Goal: Transaction & Acquisition: Purchase product/service

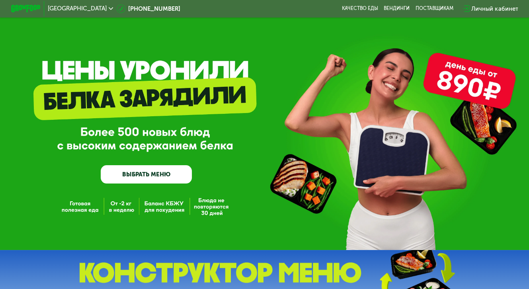
click at [131, 180] on link "ВЫБРАТЬ МЕНЮ" at bounding box center [147, 174] width 92 height 18
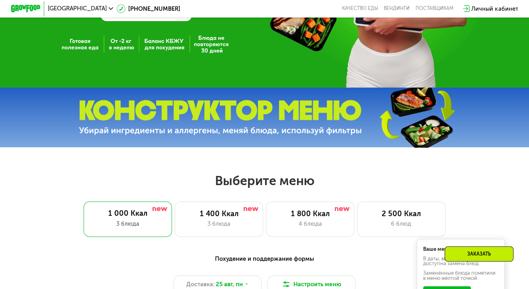
scroll to position [321, 0]
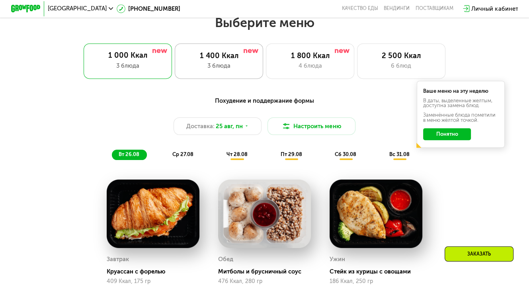
click at [228, 59] on div "1 400 Ккал" at bounding box center [219, 55] width 73 height 9
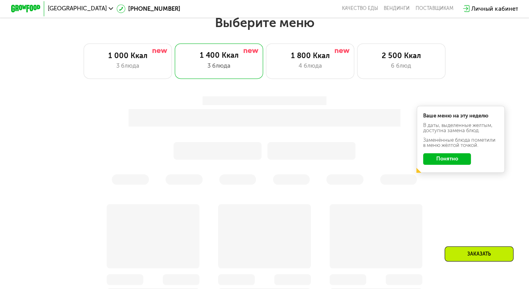
click at [440, 163] on button "Понятно" at bounding box center [447, 159] width 48 height 12
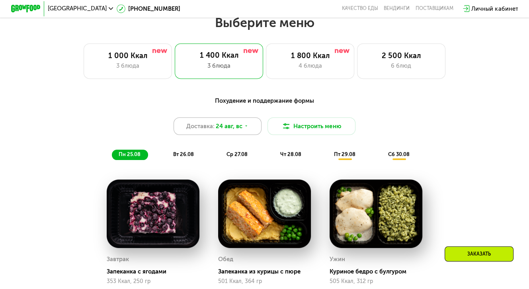
click at [247, 128] on icon at bounding box center [246, 126] width 4 height 4
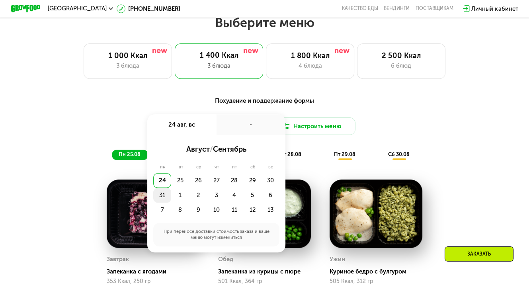
click at [171, 199] on div "31" at bounding box center [180, 195] width 18 height 15
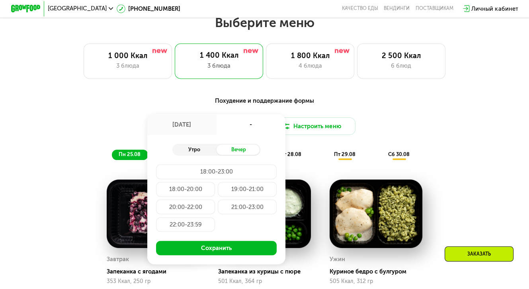
click at [196, 155] on div "Утро" at bounding box center [195, 150] width 44 height 10
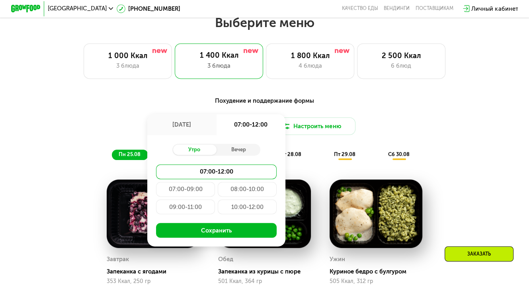
click at [215, 200] on div "08:00-10:00" at bounding box center [185, 207] width 59 height 15
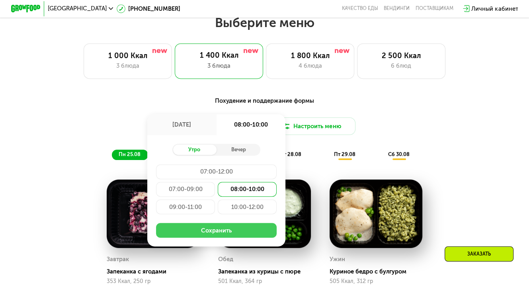
click at [220, 232] on button "Сохранить" at bounding box center [216, 230] width 121 height 15
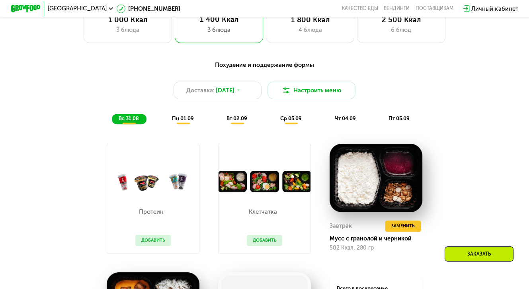
scroll to position [361, 0]
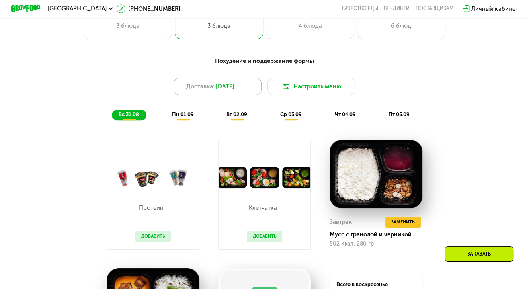
click at [241, 88] on icon at bounding box center [238, 86] width 4 height 4
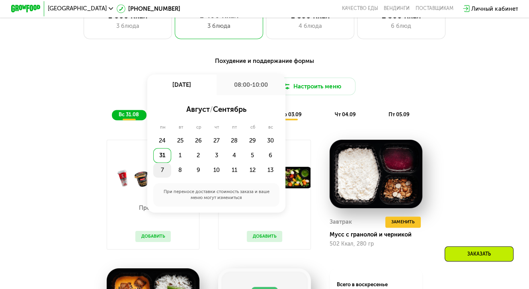
click at [171, 173] on div "7" at bounding box center [180, 170] width 18 height 15
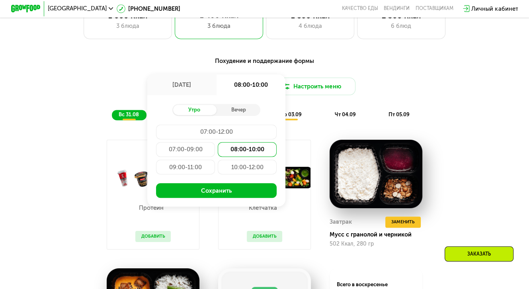
click at [186, 88] on div "[DATE]" at bounding box center [181, 84] width 69 height 21
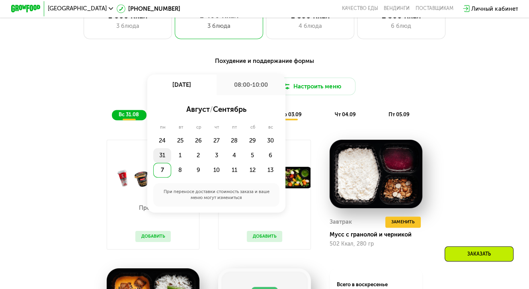
click at [171, 162] on div "31" at bounding box center [180, 155] width 18 height 15
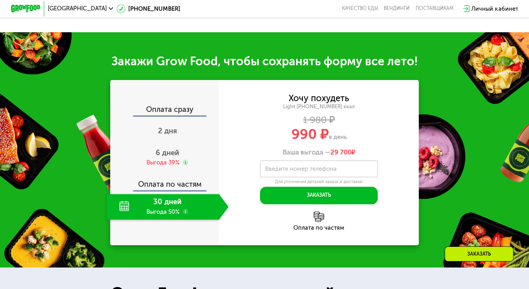
scroll to position [759, 0]
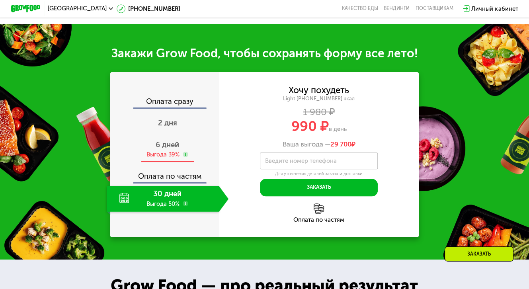
click at [174, 149] on span "6 дней" at bounding box center [168, 145] width 24 height 9
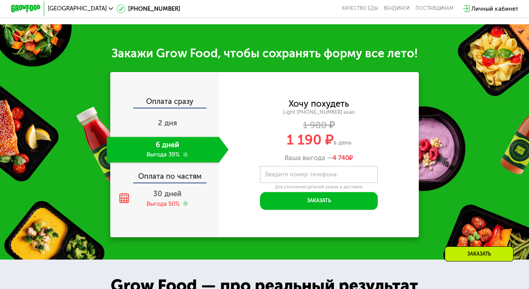
click at [96, 71] on div "Закажи Grow Food, чтобы сохранять форму все лето! Оплата сразу 2 дня 6 дней Выг…" at bounding box center [264, 141] width 529 height 235
click at [159, 127] on span "2 дня" at bounding box center [167, 123] width 19 height 9
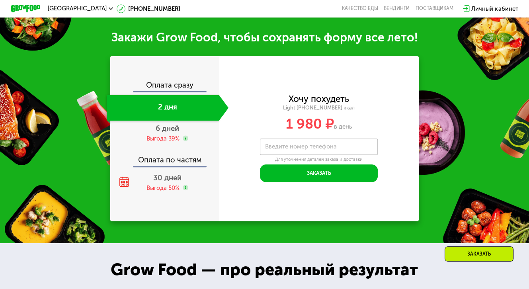
scroll to position [743, 0]
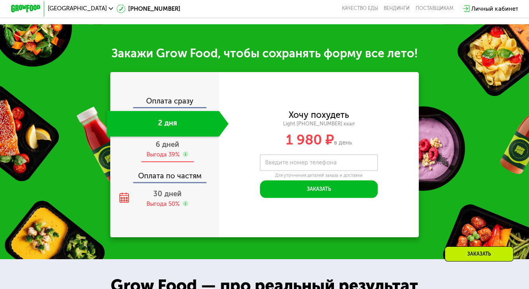
click at [161, 149] on span "6 дней" at bounding box center [168, 144] width 24 height 9
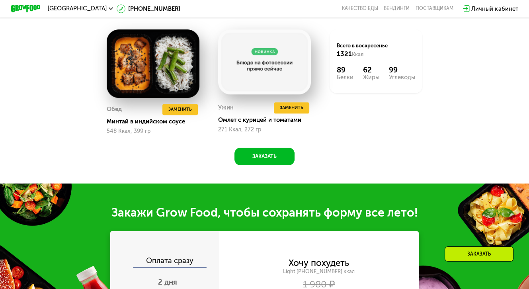
scroll to position [480, 0]
